Goal: Task Accomplishment & Management: Manage account settings

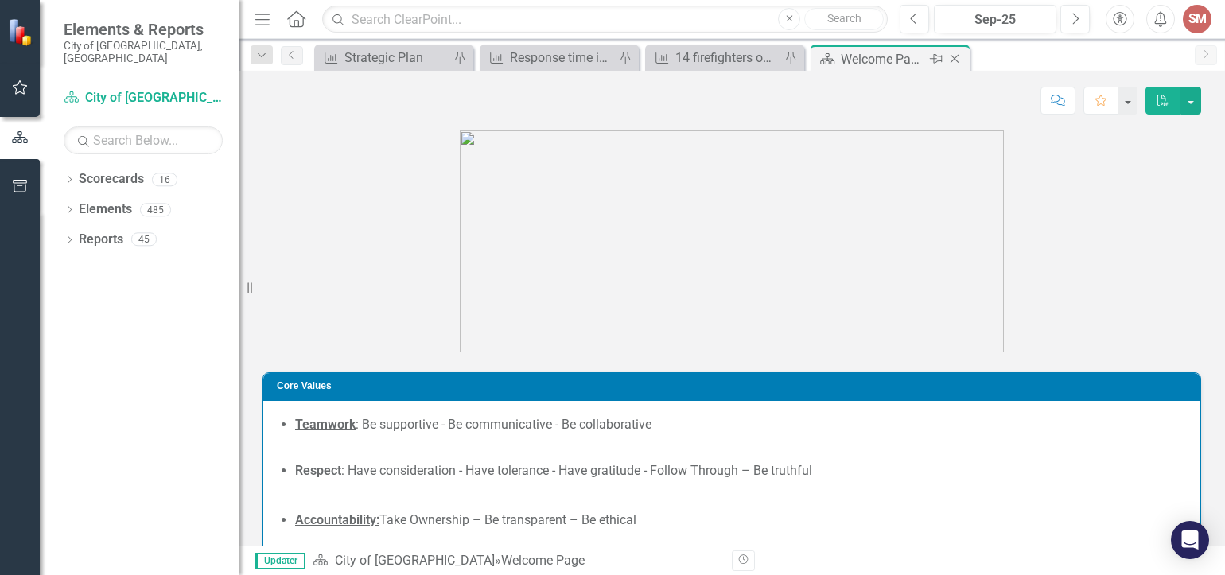
click at [962, 56] on icon "Close" at bounding box center [955, 59] width 16 height 13
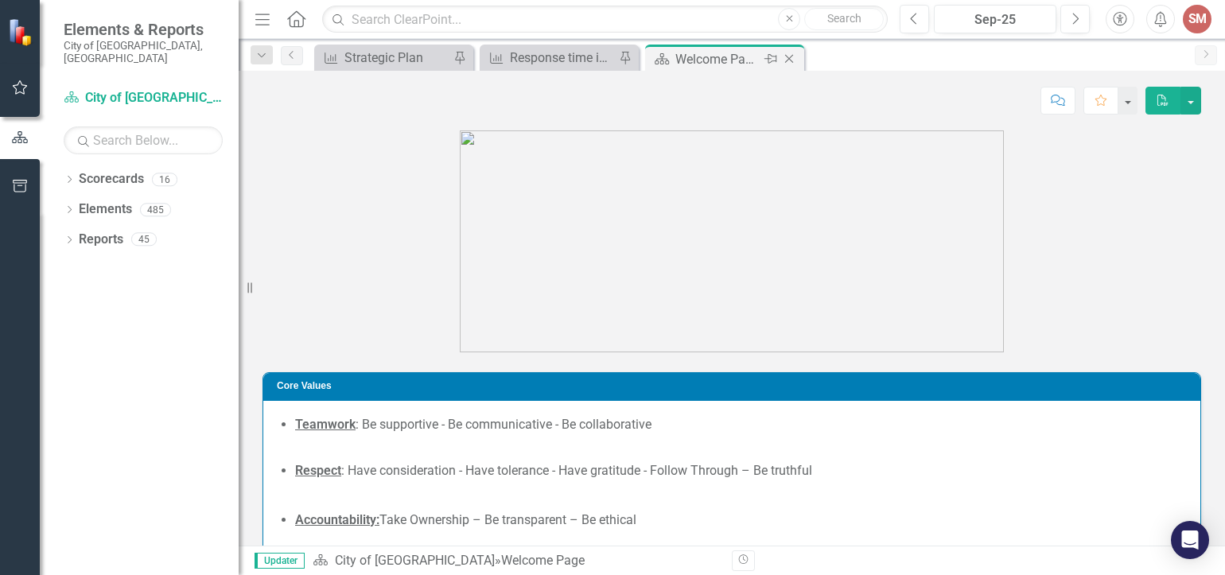
click at [789, 55] on icon "Close" at bounding box center [789, 59] width 16 height 13
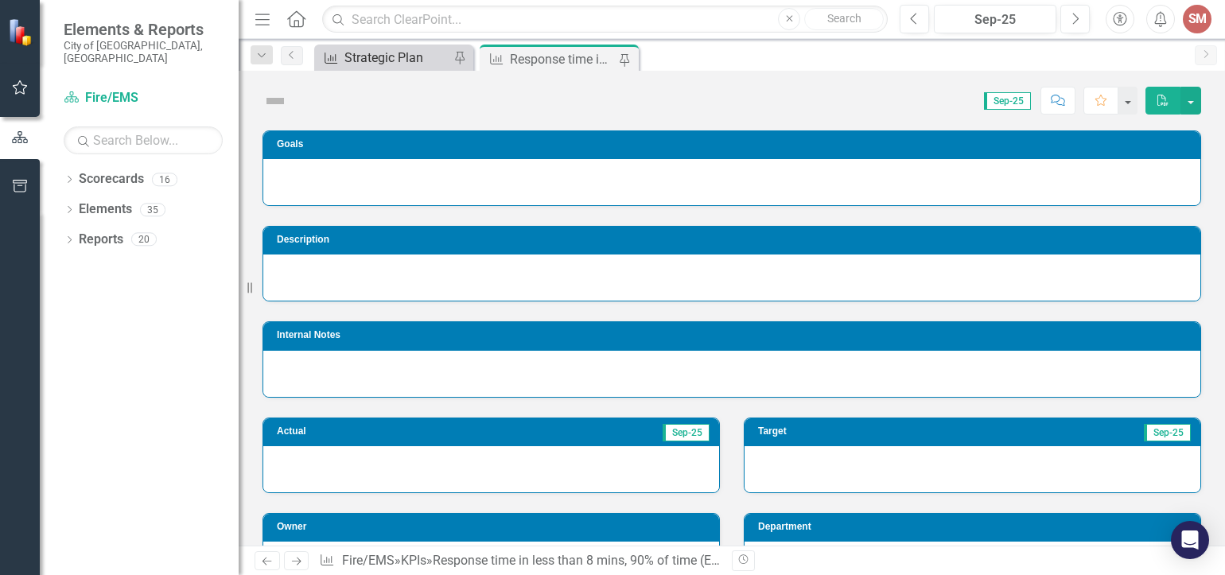
click at [403, 60] on div "Strategic Plan" at bounding box center [397, 58] width 105 height 20
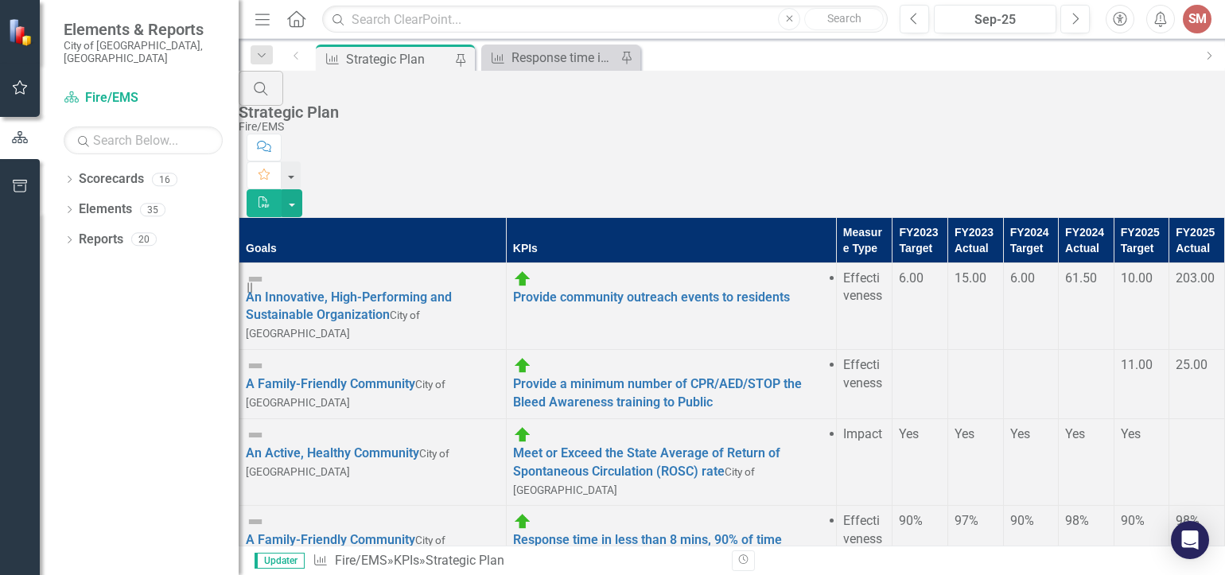
scroll to position [239, 0]
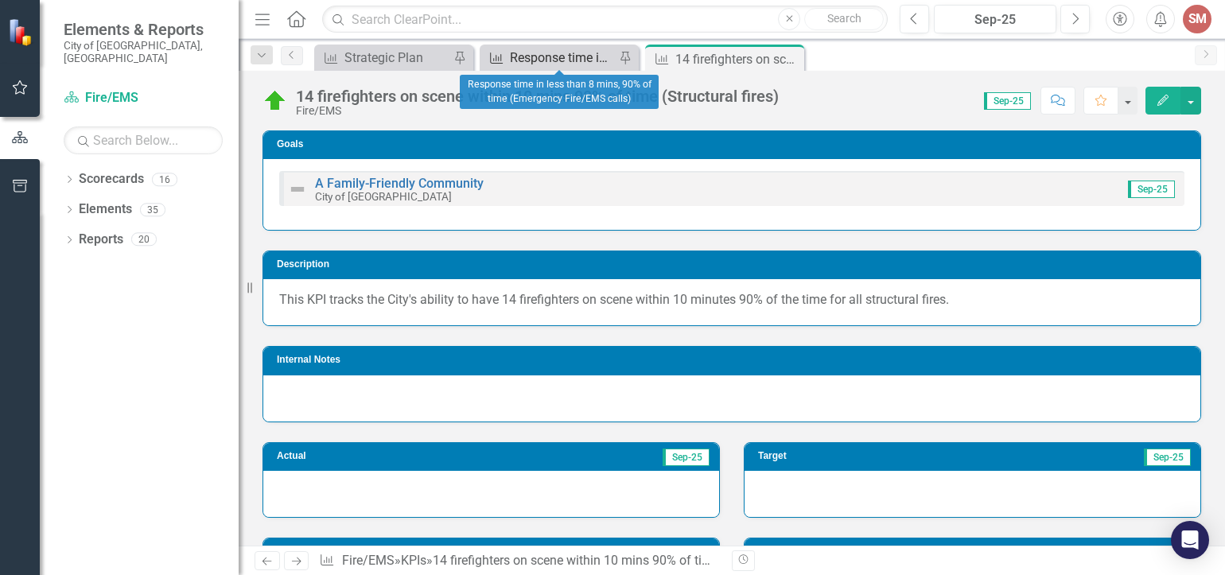
click at [539, 55] on div "Response time in less than 8 mins, 90% of time (Emergency Fire/EMS calls)" at bounding box center [562, 58] width 105 height 20
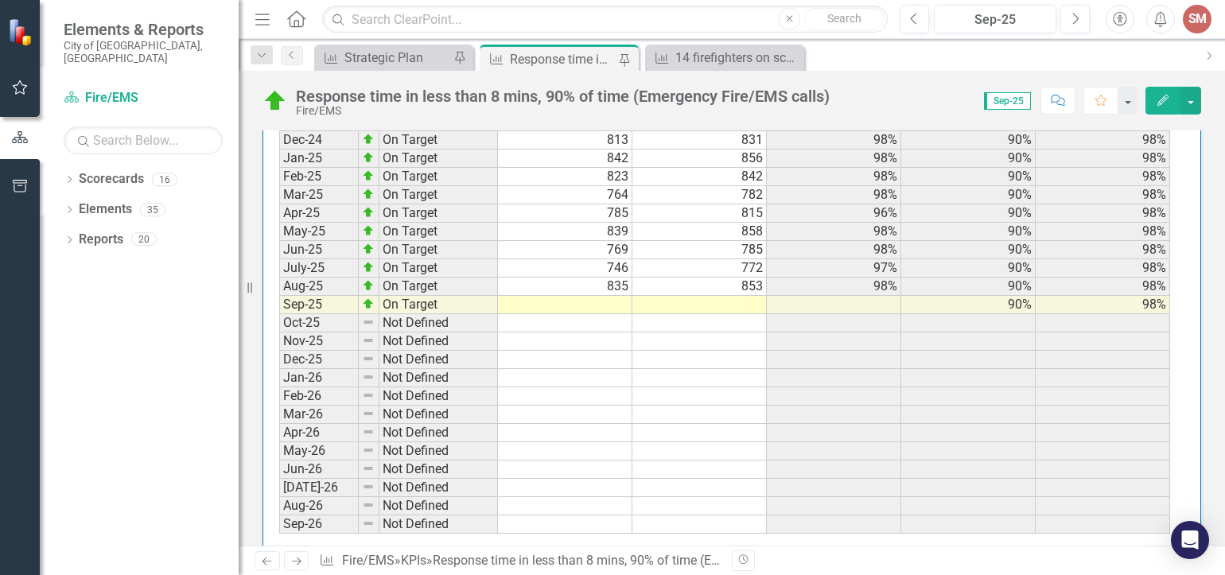
scroll to position [1989, 0]
click at [720, 302] on td at bounding box center [700, 301] width 134 height 18
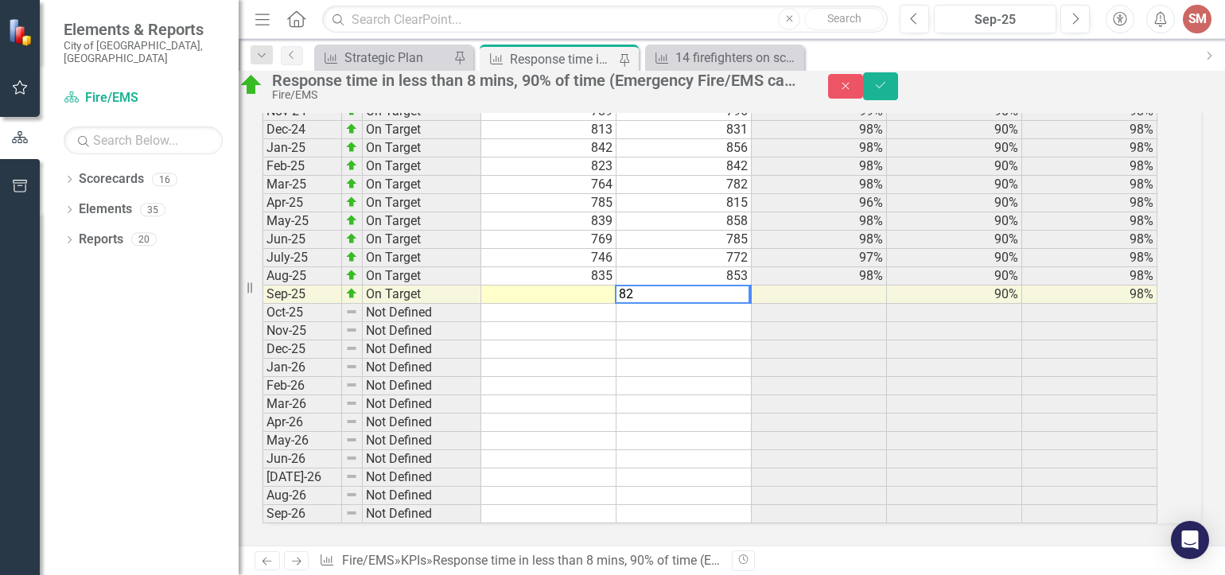
scroll to position [1999, 0]
click at [617, 304] on td at bounding box center [548, 295] width 135 height 18
type textarea "817"
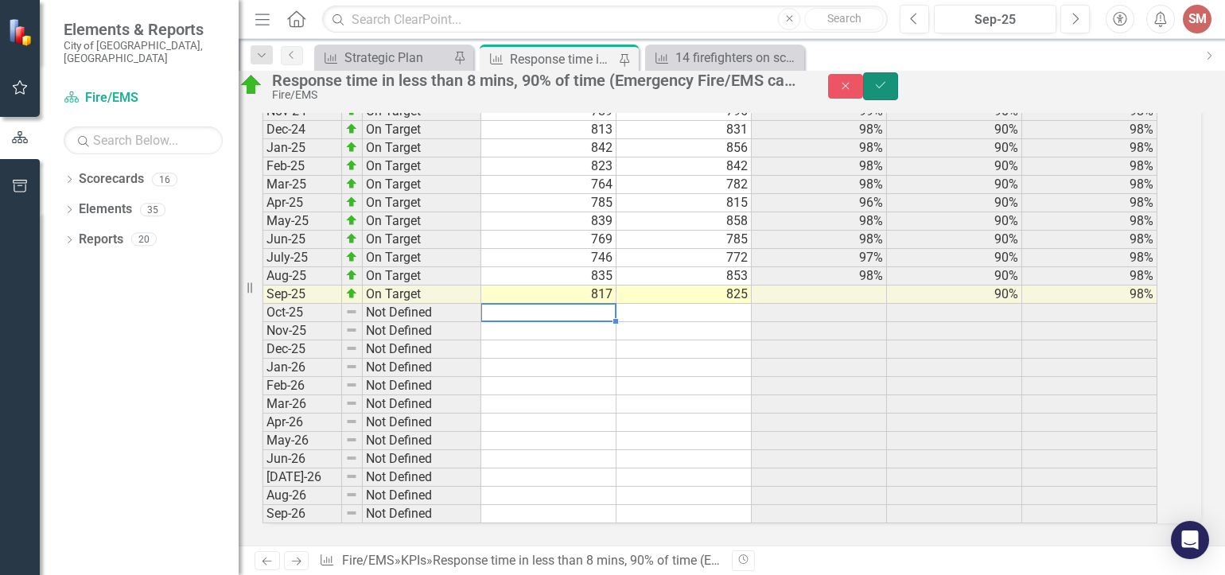
click at [898, 89] on button "Save" at bounding box center [880, 86] width 35 height 28
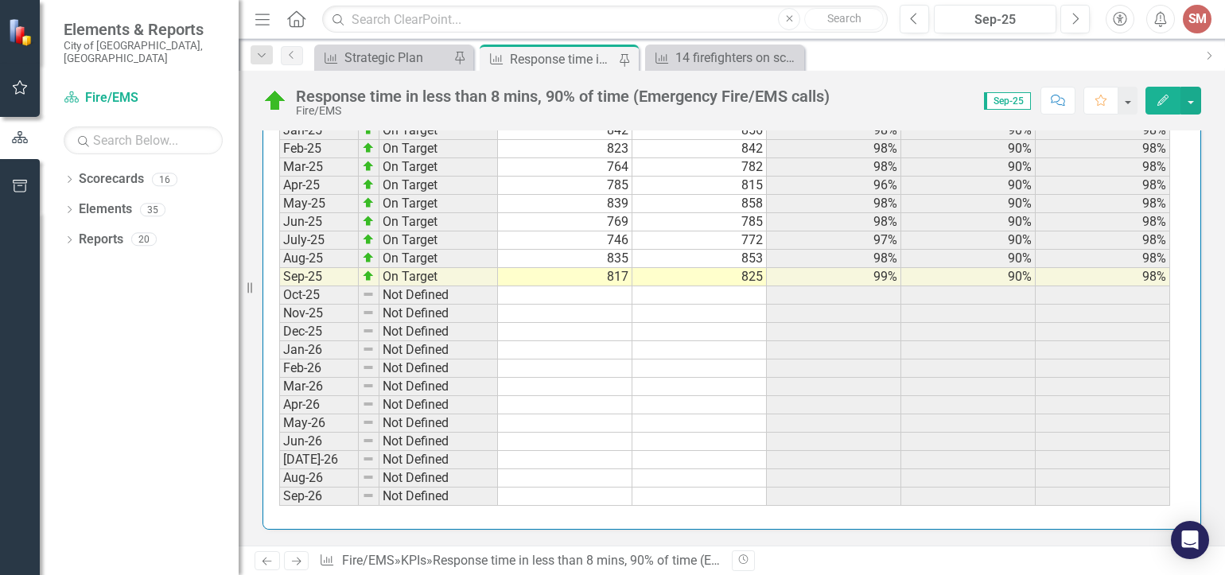
scroll to position [1854, 0]
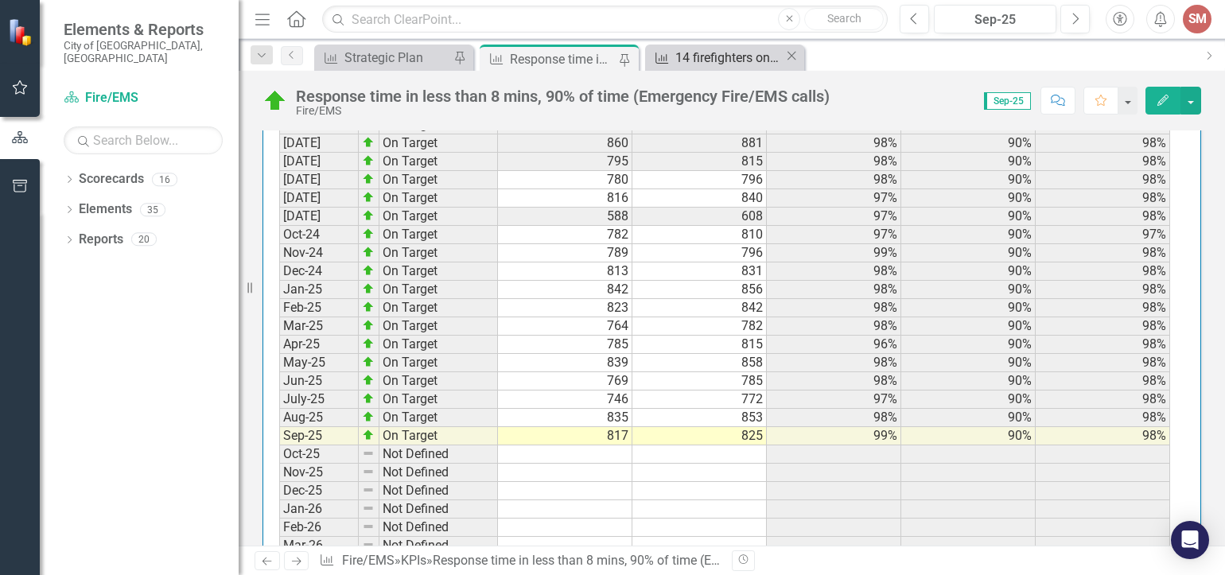
click at [735, 51] on div "14 firefighters on scene within 10 mins 90% of time (Structural fires)" at bounding box center [729, 58] width 109 height 20
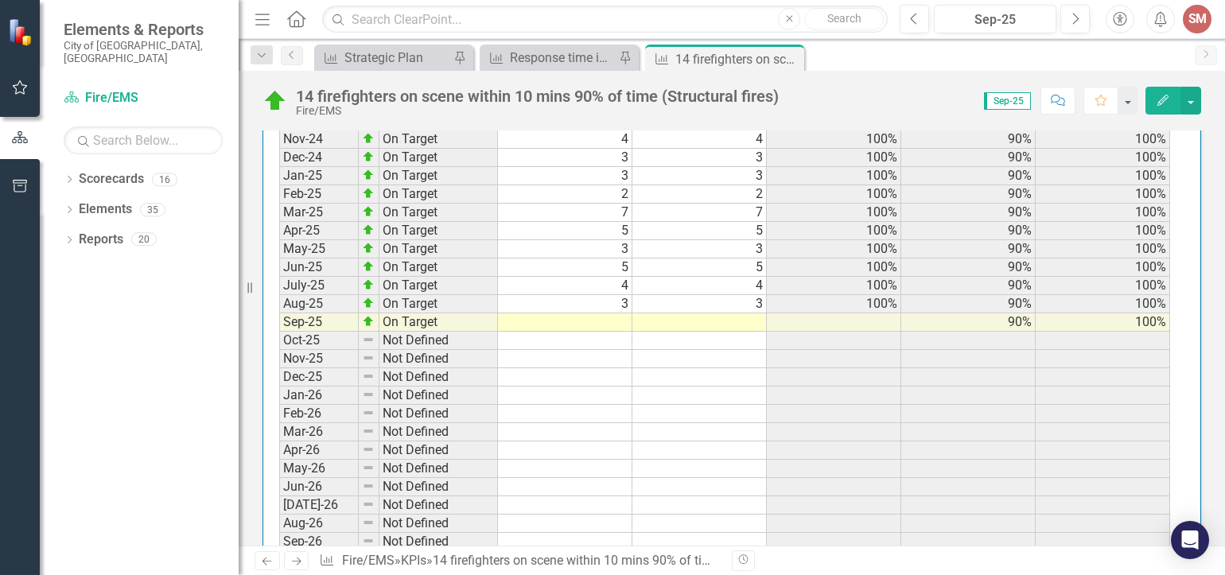
scroll to position [1955, 0]
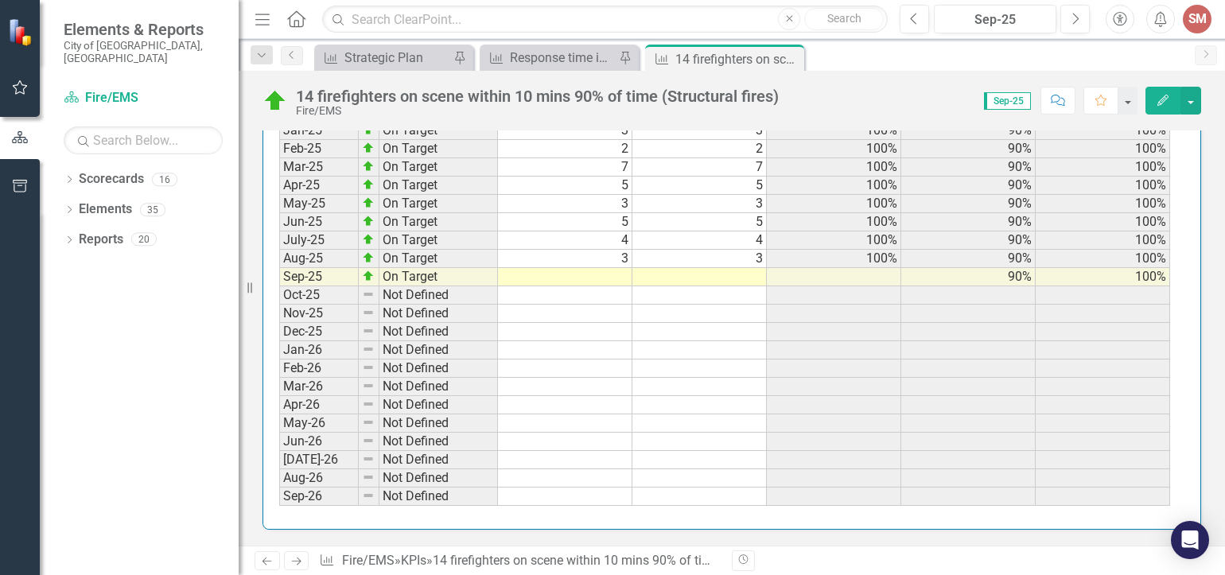
click at [625, 274] on td at bounding box center [565, 277] width 134 height 18
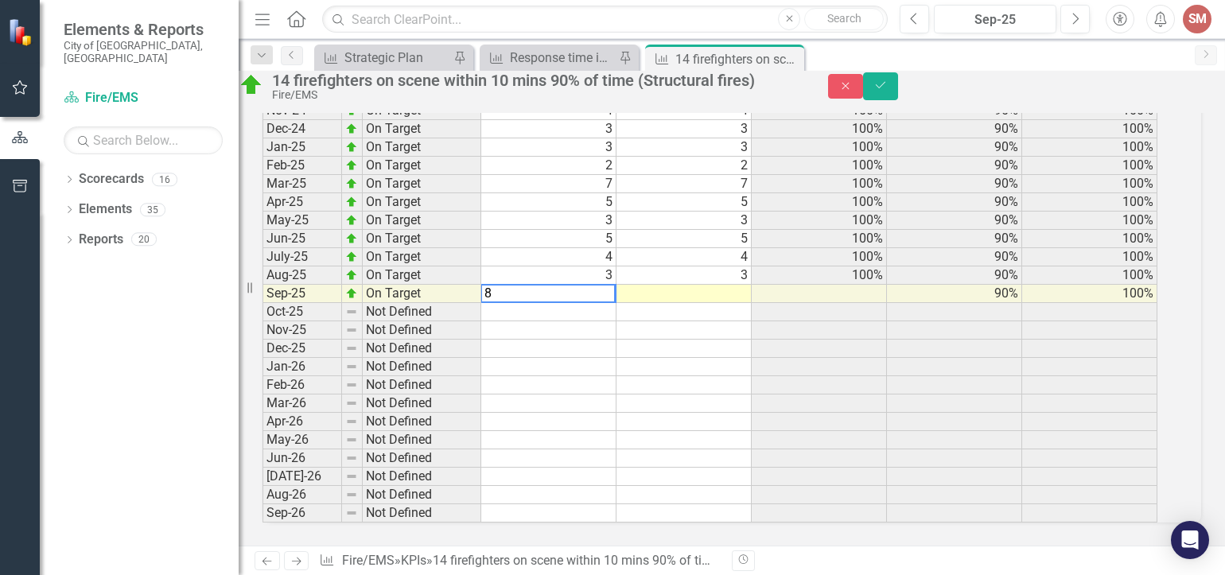
click at [720, 285] on td at bounding box center [684, 294] width 135 height 18
type textarea "8"
click at [898, 89] on button "Save" at bounding box center [880, 86] width 35 height 28
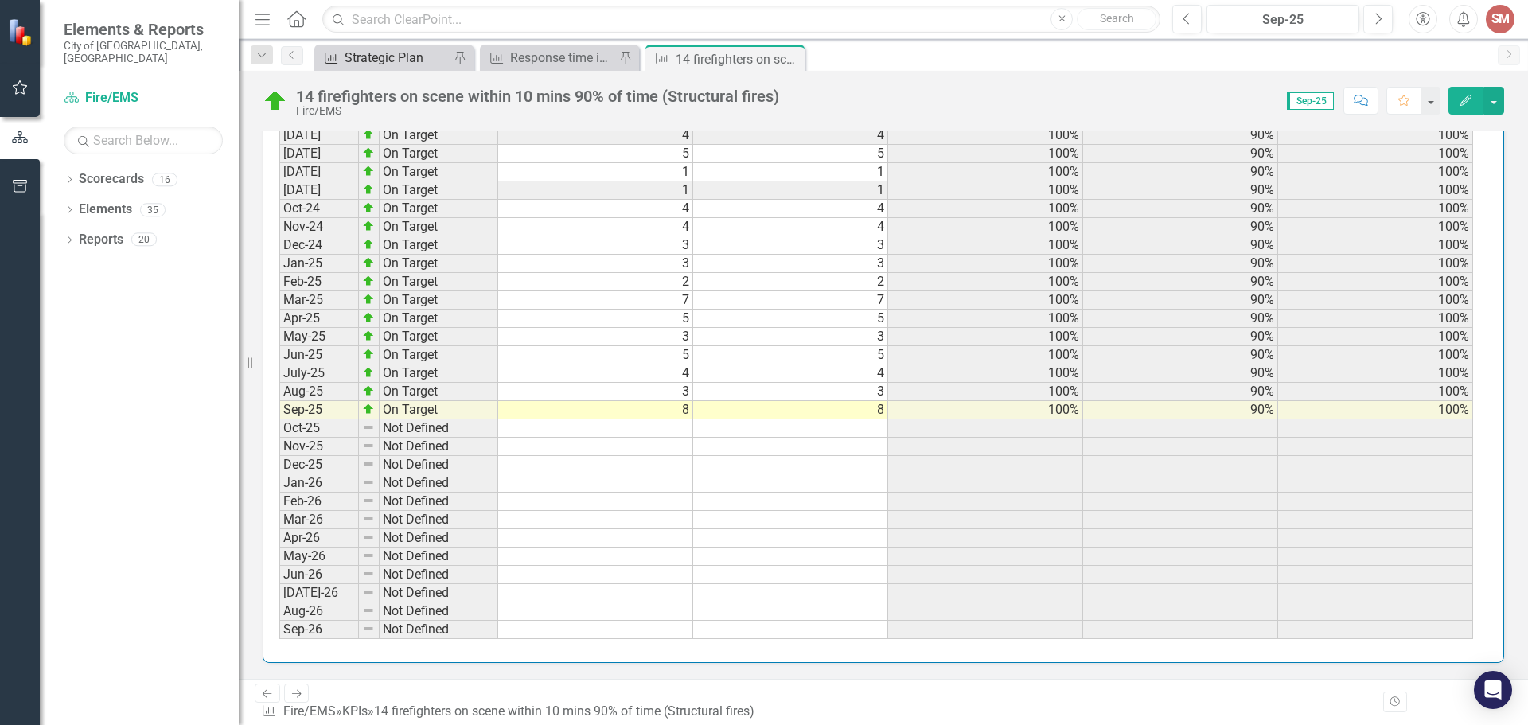
scroll to position [1805, 0]
